Goal: Task Accomplishment & Management: Manage account settings

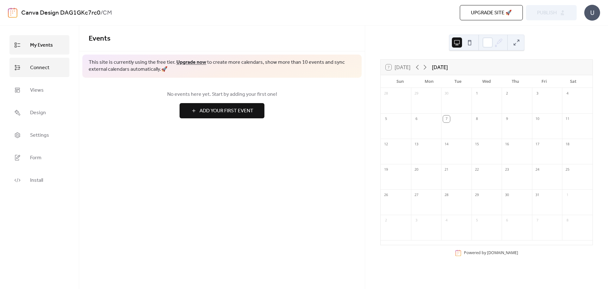
click at [50, 76] on link "Connect" at bounding box center [40, 67] width 60 height 19
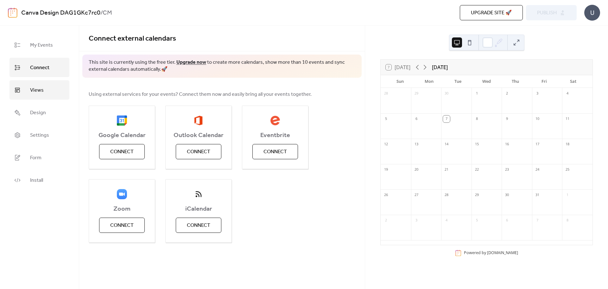
click at [49, 87] on link "Views" at bounding box center [40, 89] width 60 height 19
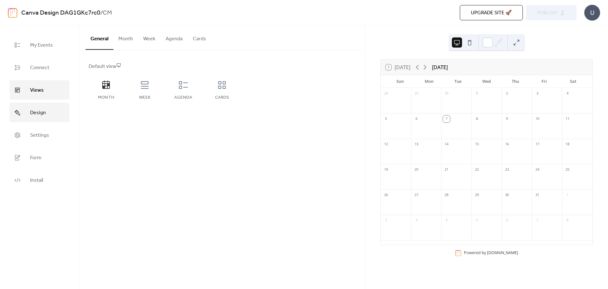
click at [43, 116] on span "Design" at bounding box center [38, 113] width 16 height 10
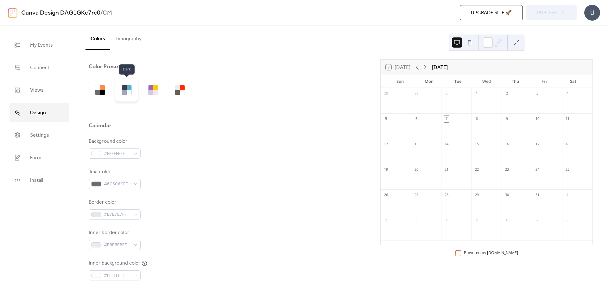
click at [127, 93] on div at bounding box center [129, 92] width 5 height 5
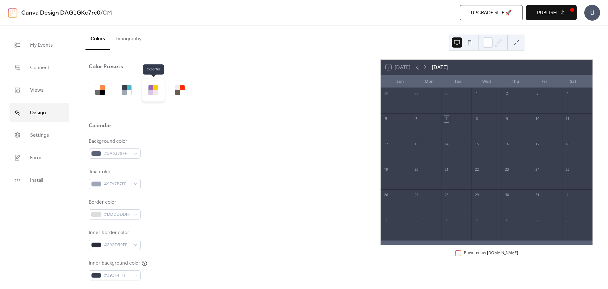
click at [160, 91] on div at bounding box center [153, 90] width 23 height 23
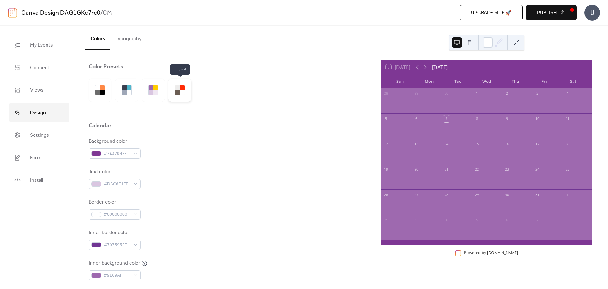
click at [179, 91] on div at bounding box center [177, 92] width 5 height 5
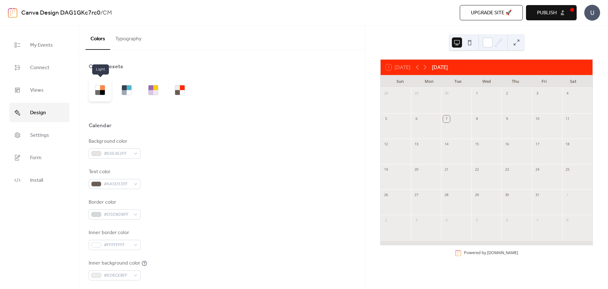
click at [103, 91] on div at bounding box center [102, 92] width 5 height 5
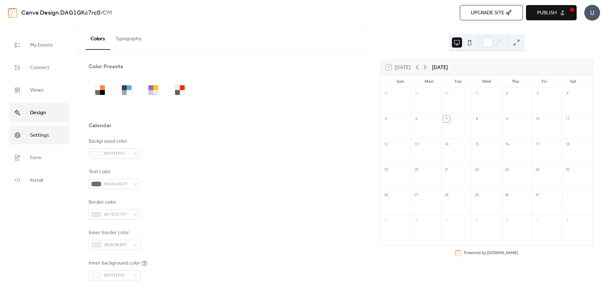
click at [46, 133] on span "Settings" at bounding box center [39, 135] width 19 height 10
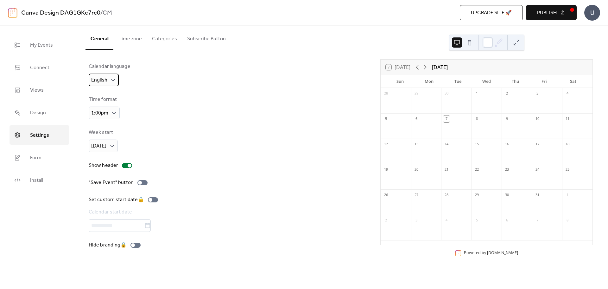
click at [107, 78] on span "English" at bounding box center [99, 80] width 16 height 10
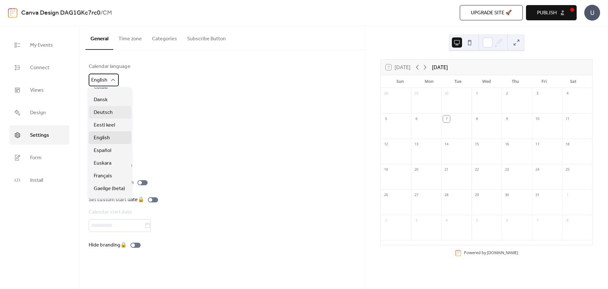
scroll to position [10, 0]
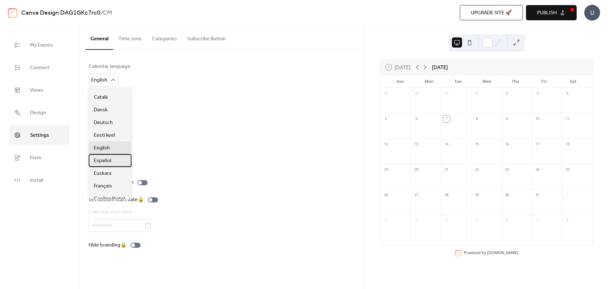
click at [108, 159] on span "Español" at bounding box center [102, 161] width 17 height 8
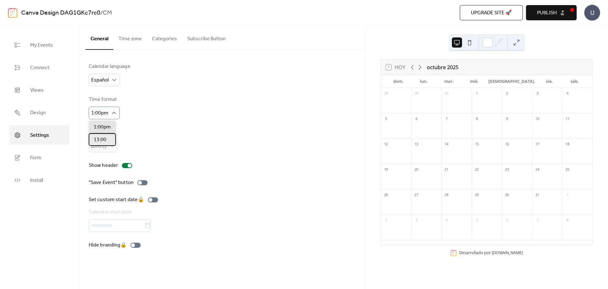
click at [110, 135] on div "13:00" at bounding box center [102, 139] width 27 height 13
click at [115, 142] on div "[DATE]" at bounding box center [103, 145] width 29 height 13
click at [109, 170] on span "[DATE]" at bounding box center [101, 173] width 15 height 8
click at [128, 166] on div at bounding box center [130, 165] width 4 height 4
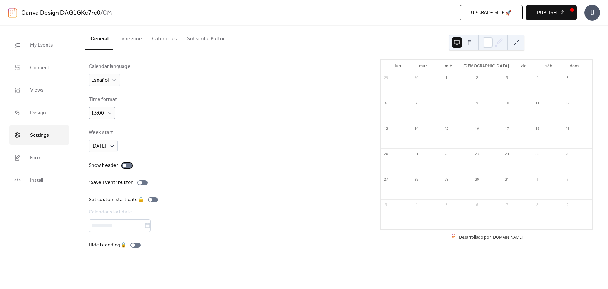
click at [128, 166] on div at bounding box center [127, 165] width 10 height 5
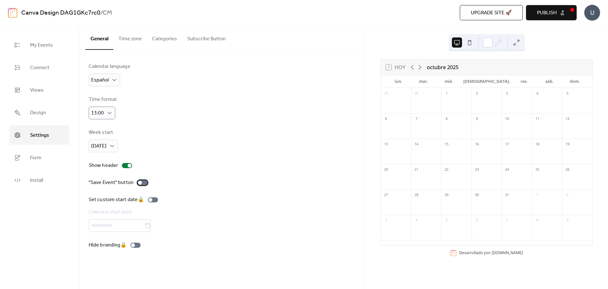
click at [144, 183] on div at bounding box center [143, 182] width 10 height 5
click at [42, 161] on link "Form" at bounding box center [40, 157] width 60 height 19
